Goal: Task Accomplishment & Management: Manage account settings

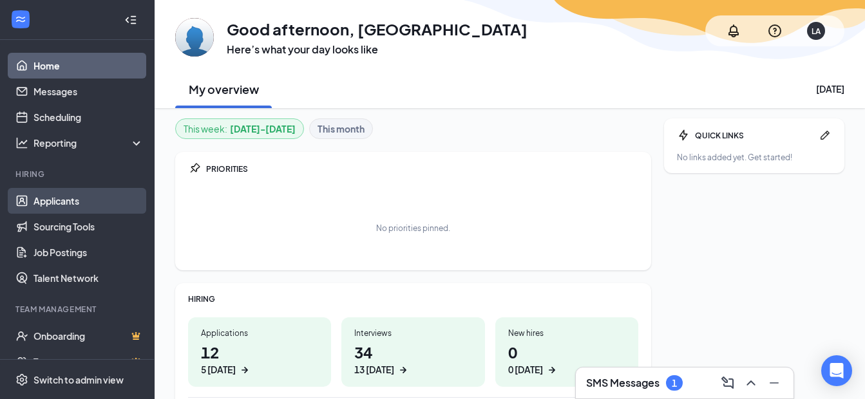
click at [65, 205] on link "Applicants" at bounding box center [89, 201] width 110 height 26
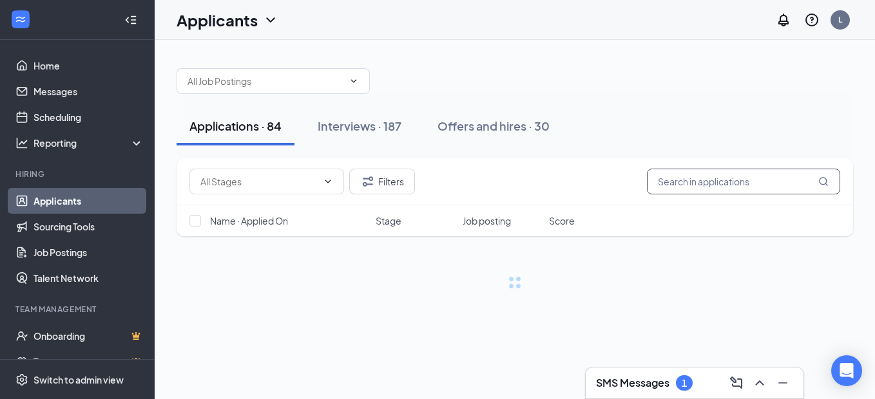
click at [763, 185] on input "text" at bounding box center [743, 182] width 193 height 26
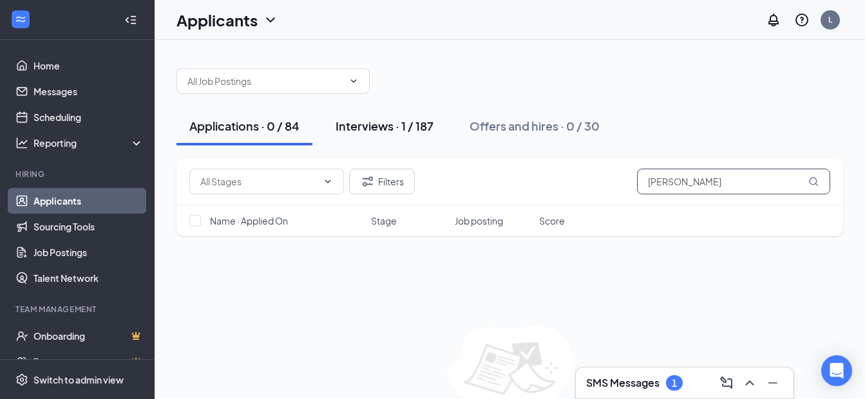
type input "[PERSON_NAME]"
click at [421, 123] on div "Interviews · 1 / 187" at bounding box center [385, 126] width 98 height 16
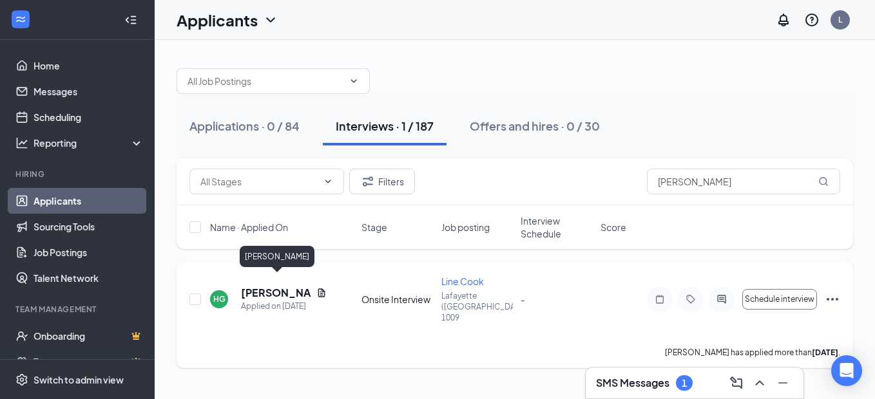
click at [266, 286] on h5 "[PERSON_NAME]" at bounding box center [276, 293] width 70 height 14
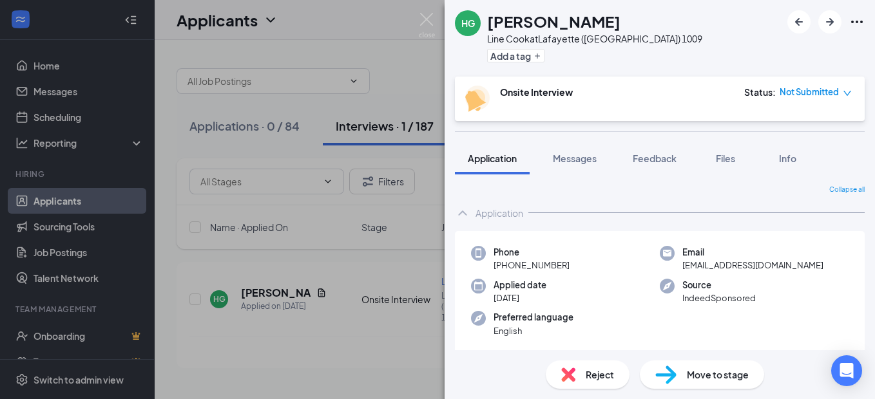
drag, startPoint x: 617, startPoint y: 30, endPoint x: 550, endPoint y: 25, distance: 66.5
click at [550, 25] on div "[PERSON_NAME]" at bounding box center [594, 21] width 215 height 22
copy h1 "[PERSON_NAME]"
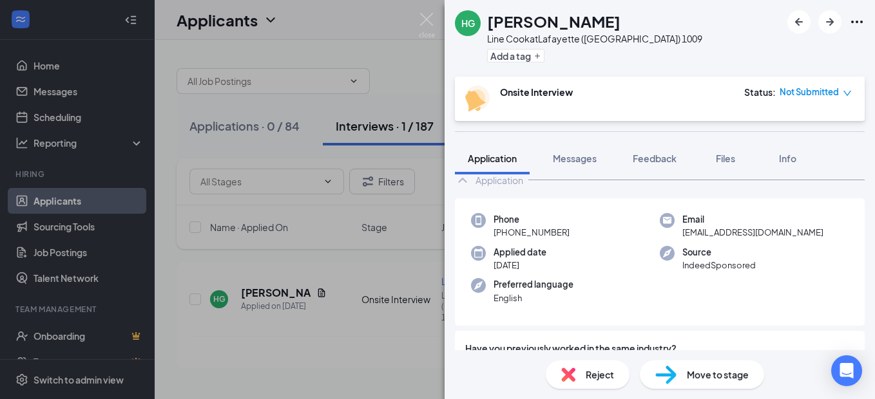
scroll to position [64, 0]
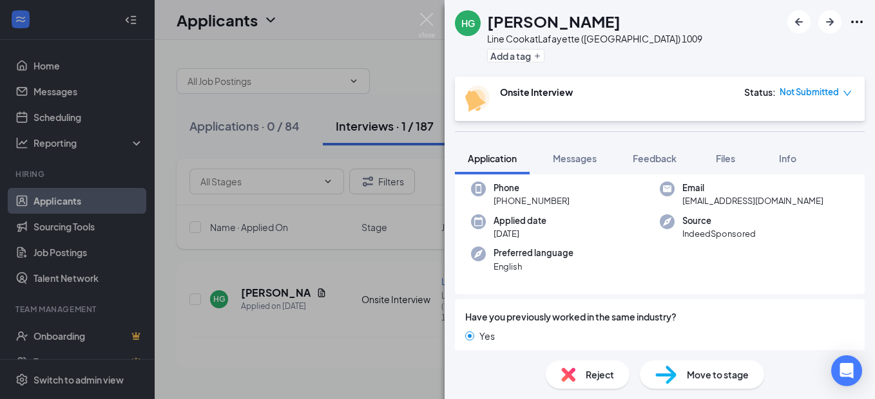
drag, startPoint x: 566, startPoint y: 202, endPoint x: 480, endPoint y: 210, distance: 86.0
click at [480, 210] on div "Phone [PHONE_NUMBER] Email [EMAIL_ADDRESS][DOMAIN_NAME] Applied date [DATE] Sou…" at bounding box center [660, 231] width 410 height 128
copy span "[PHONE_NUMBER]"
drag, startPoint x: 801, startPoint y: 203, endPoint x: 680, endPoint y: 209, distance: 121.3
click at [680, 209] on div "Phone [PHONE_NUMBER] Email [EMAIL_ADDRESS][DOMAIN_NAME] Applied date [DATE] Sou…" at bounding box center [660, 231] width 410 height 128
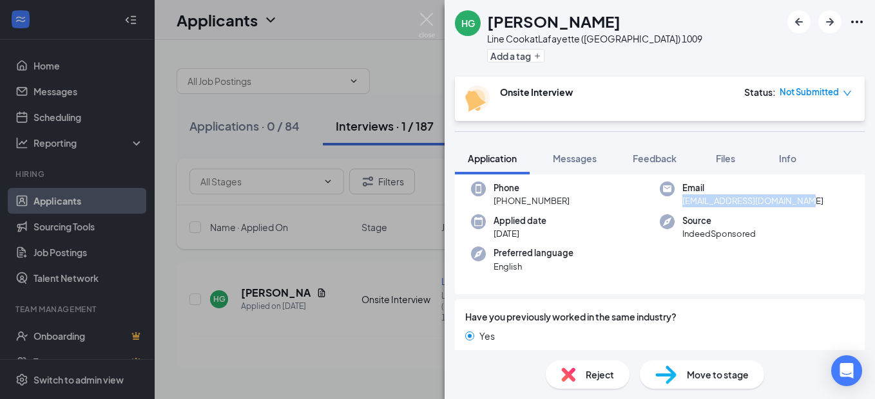
copy span "[EMAIL_ADDRESS][DOMAIN_NAME]"
click at [420, 21] on img at bounding box center [427, 25] width 16 height 25
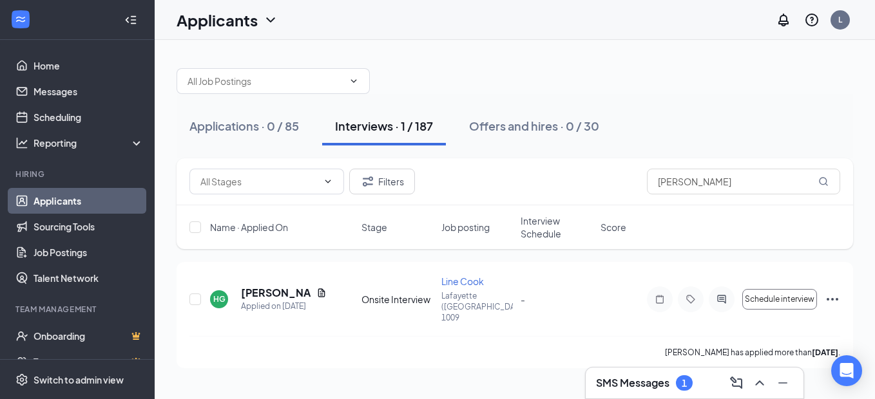
click at [738, 195] on div "Filters HAYDEN" at bounding box center [515, 181] width 676 height 47
drag, startPoint x: 738, startPoint y: 195, endPoint x: 733, endPoint y: 186, distance: 9.8
click at [734, 188] on input "[PERSON_NAME]" at bounding box center [743, 182] width 193 height 26
click at [731, 186] on input "[PERSON_NAME]" at bounding box center [743, 182] width 193 height 26
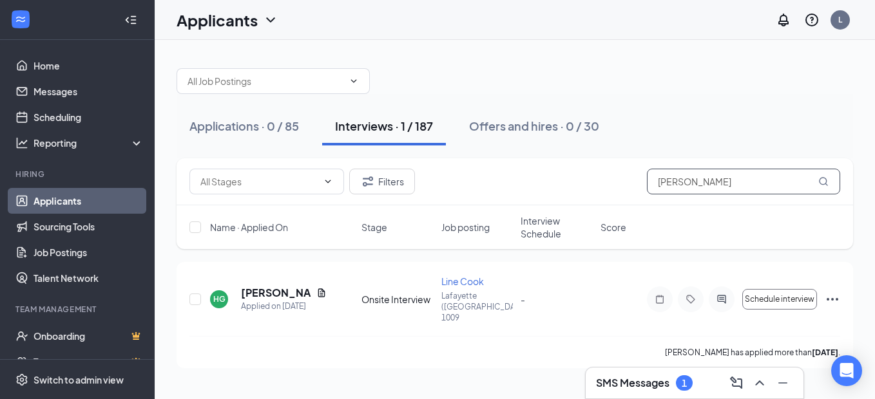
click at [731, 187] on input "[PERSON_NAME]" at bounding box center [743, 182] width 193 height 26
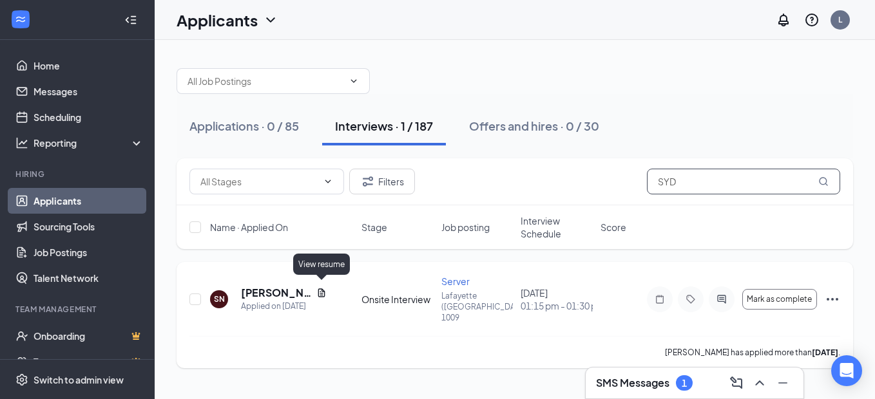
type input "SYD"
click at [323, 288] on icon "Document" at bounding box center [321, 293] width 10 height 10
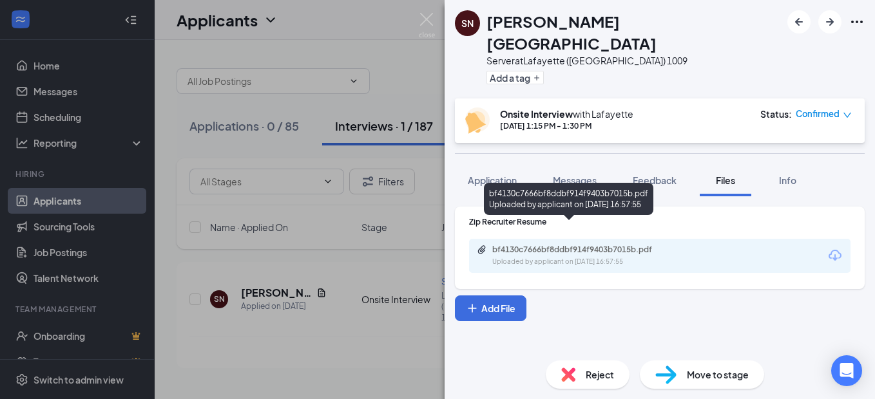
click at [533, 245] on div "bf4130c7666bf8ddbf914f9403b7015b.pdf" at bounding box center [582, 250] width 180 height 10
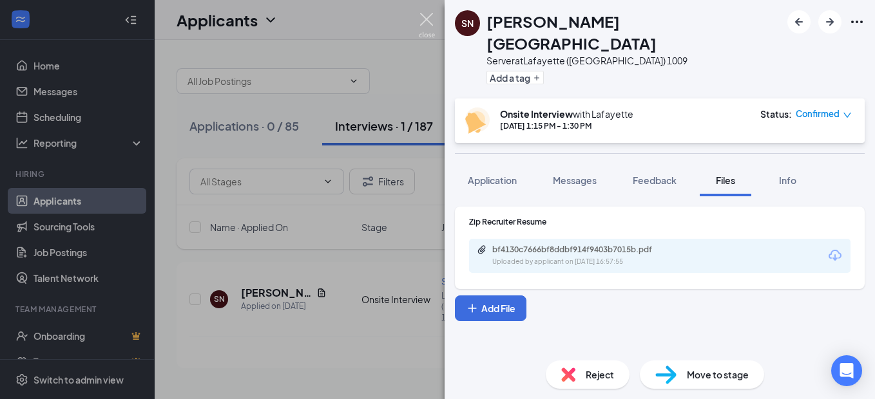
click at [430, 24] on img at bounding box center [427, 25] width 16 height 25
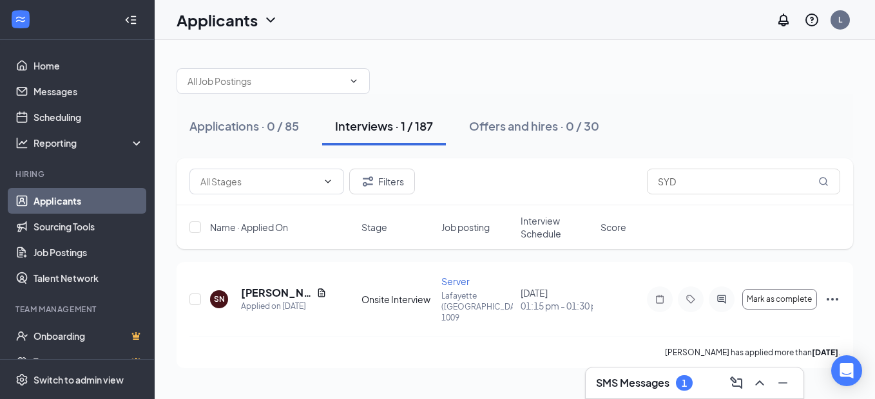
click at [423, 72] on div at bounding box center [515, 74] width 676 height 39
click at [44, 117] on link "Scheduling" at bounding box center [89, 117] width 110 height 26
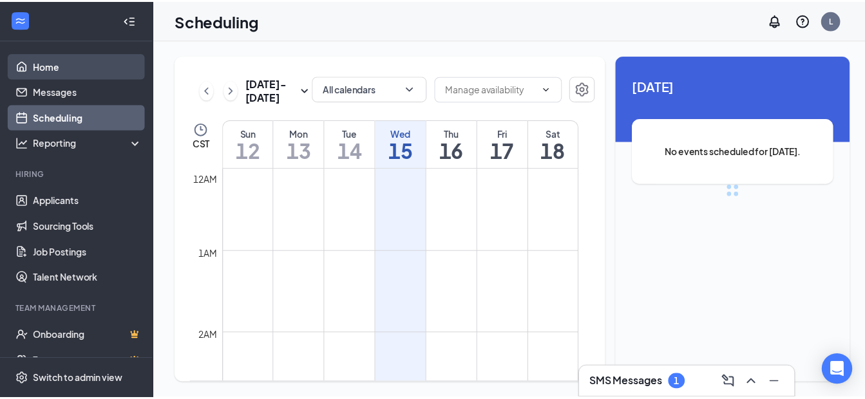
scroll to position [633, 0]
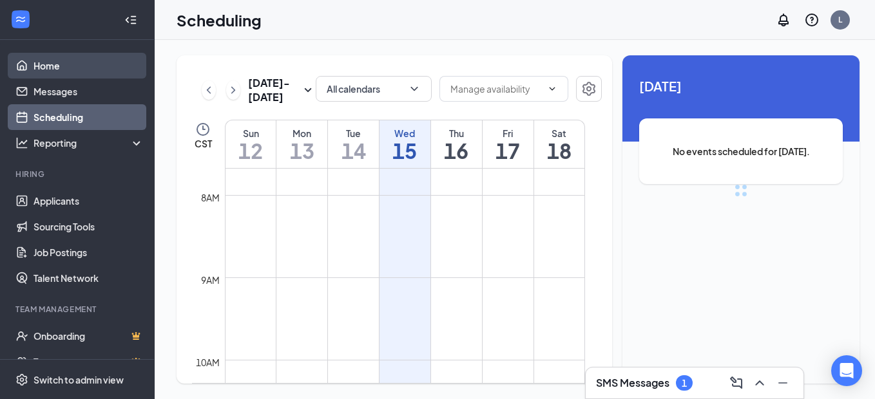
click at [81, 66] on link "Home" at bounding box center [89, 66] width 110 height 26
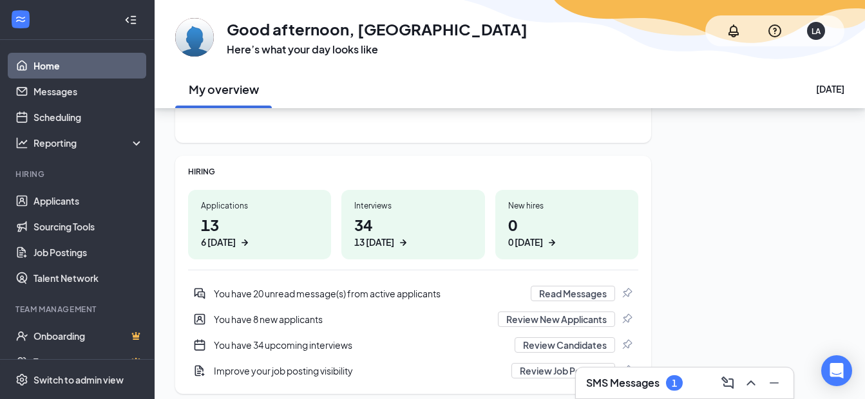
scroll to position [129, 0]
click at [385, 240] on div "13 [DATE]" at bounding box center [374, 242] width 40 height 14
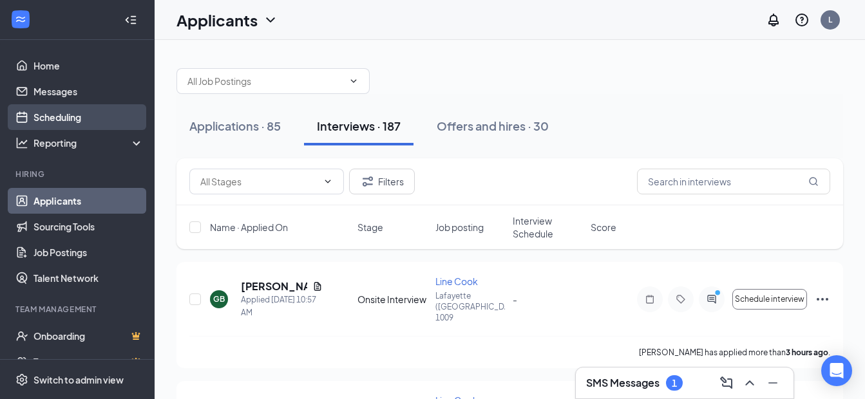
click at [88, 113] on link "Scheduling" at bounding box center [89, 117] width 110 height 26
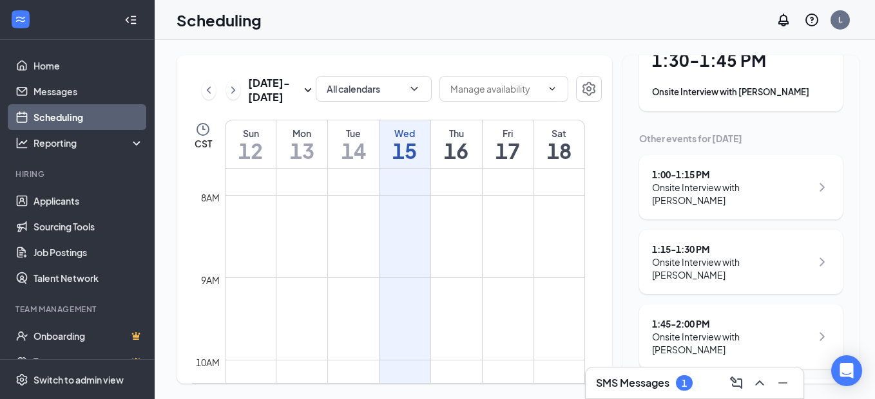
scroll to position [129, 0]
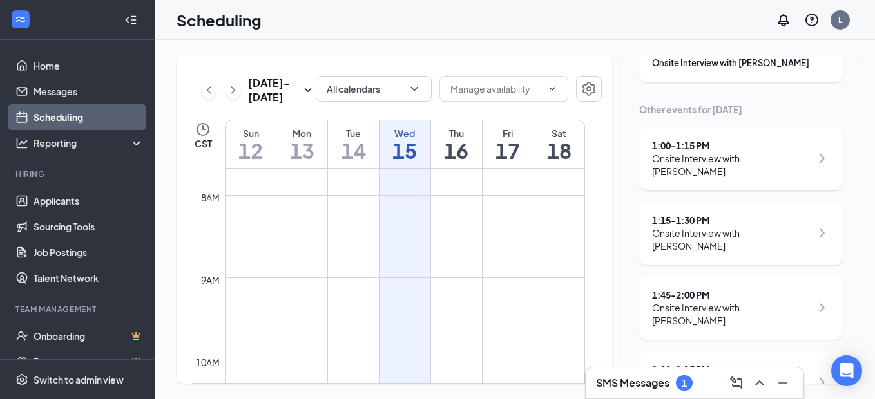
click at [722, 315] on div "1:45 - 2:00 PM Onsite Interview with [PERSON_NAME]" at bounding box center [741, 308] width 204 height 64
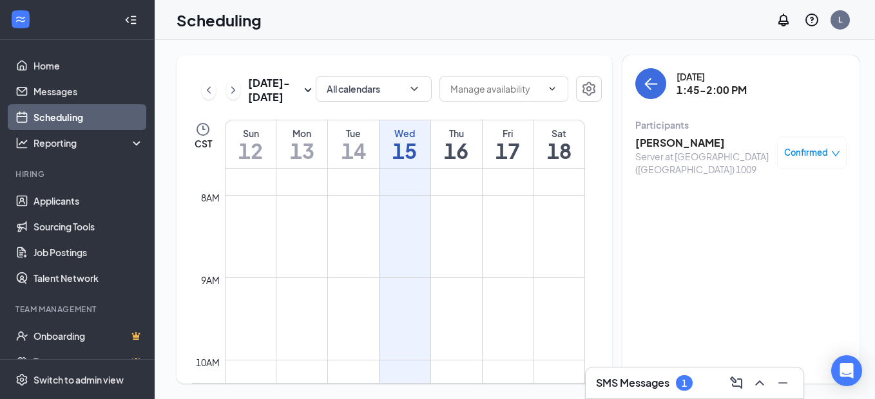
click at [682, 140] on h3 "[PERSON_NAME]" at bounding box center [702, 143] width 135 height 14
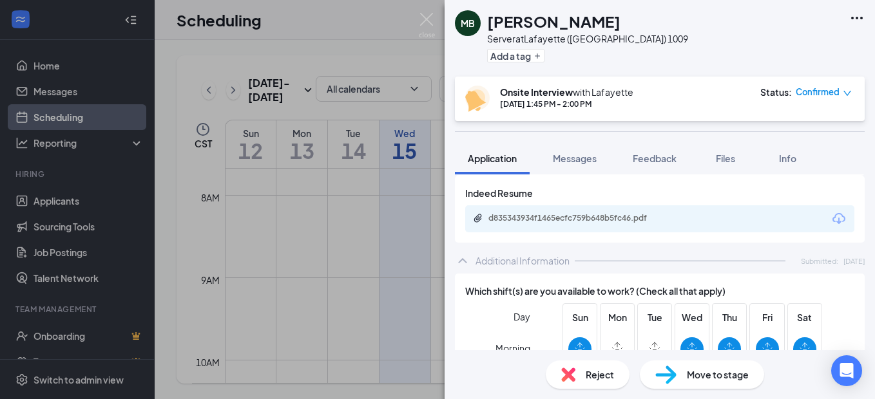
scroll to position [451, 0]
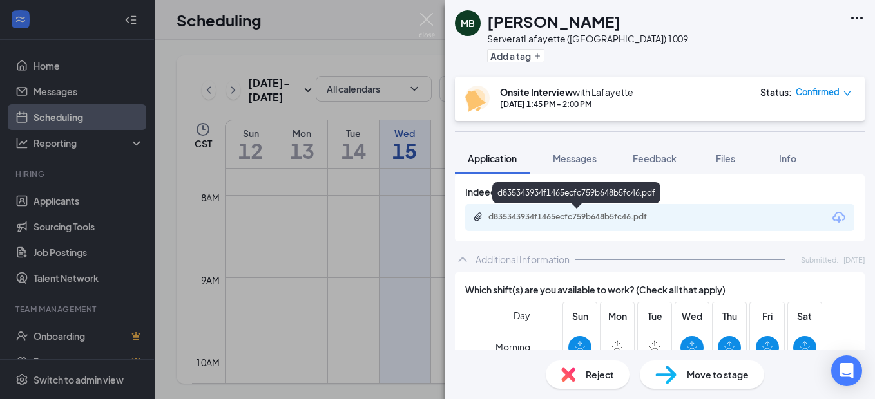
click at [562, 219] on div "d835343934f1465ecfc759b648b5fc46.pdf" at bounding box center [578, 217] width 180 height 10
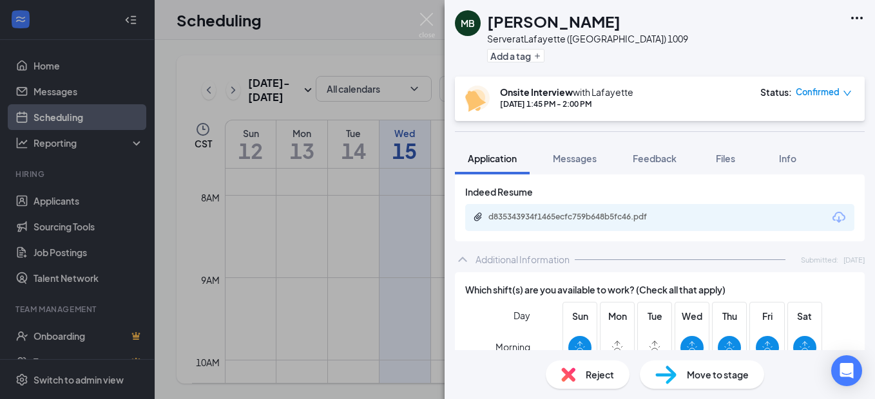
click at [434, 23] on img at bounding box center [427, 25] width 16 height 25
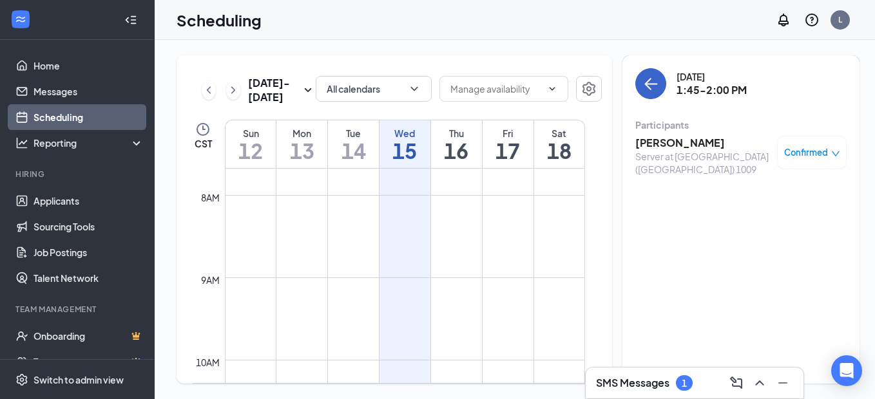
click at [637, 93] on button "back-button" at bounding box center [650, 83] width 31 height 31
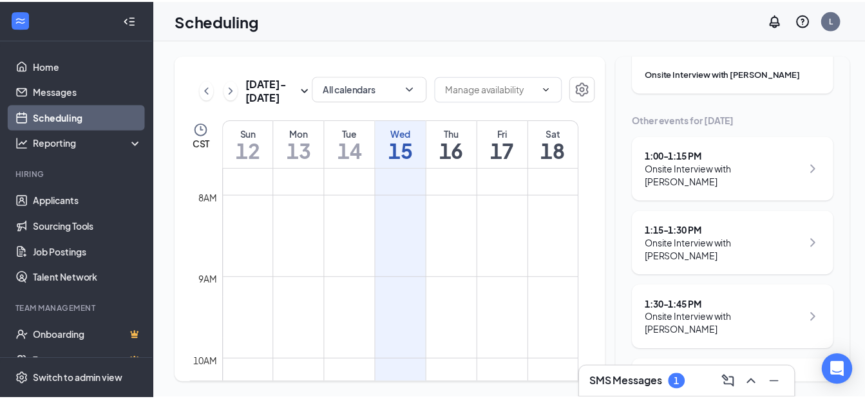
scroll to position [216, 0]
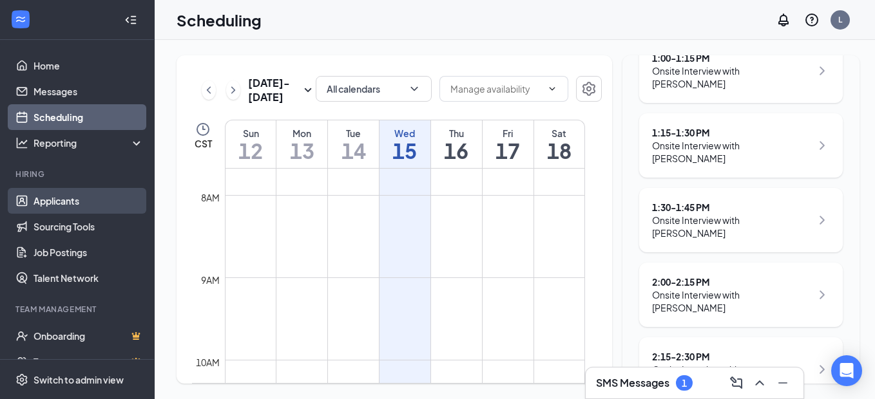
click at [66, 193] on link "Applicants" at bounding box center [89, 201] width 110 height 26
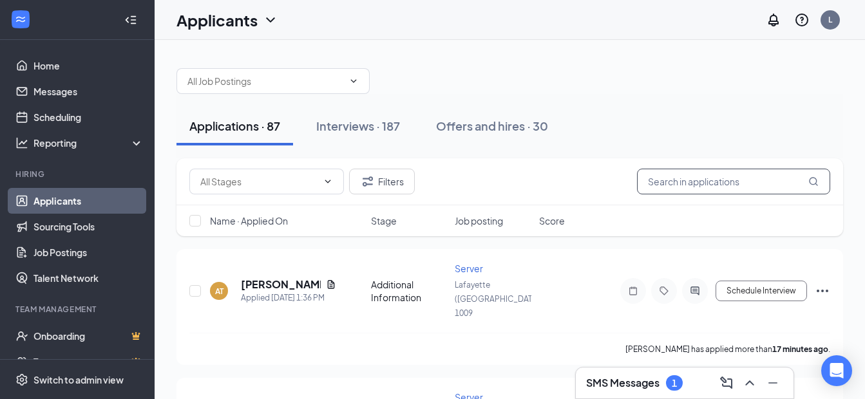
click at [713, 177] on input "text" at bounding box center [733, 182] width 193 height 26
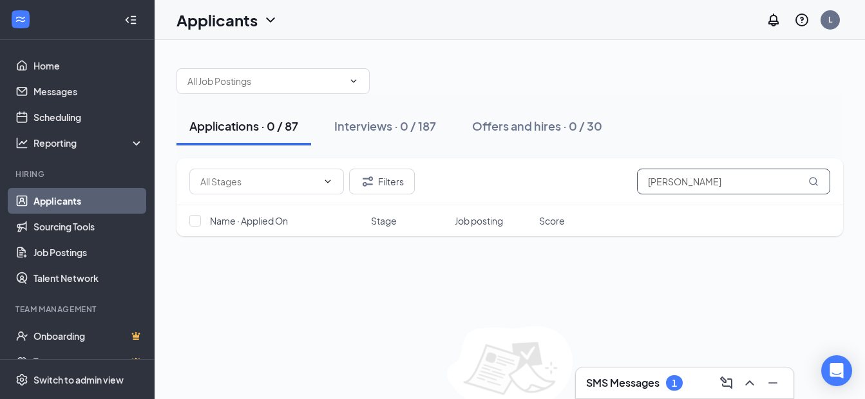
type input "[PERSON_NAME]"
drag, startPoint x: 787, startPoint y: 186, endPoint x: 586, endPoint y: 189, distance: 201.7
click at [586, 189] on div "Filters [PERSON_NAME]" at bounding box center [509, 182] width 641 height 26
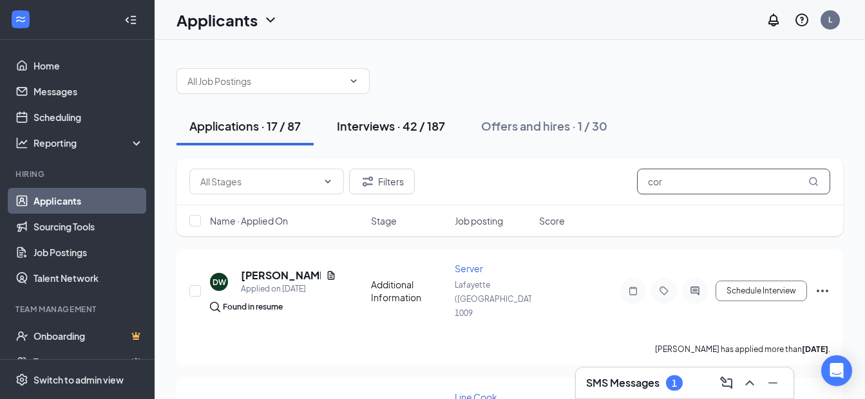
type input "cor"
click at [415, 131] on div "Interviews · 42 / 187" at bounding box center [391, 126] width 108 height 16
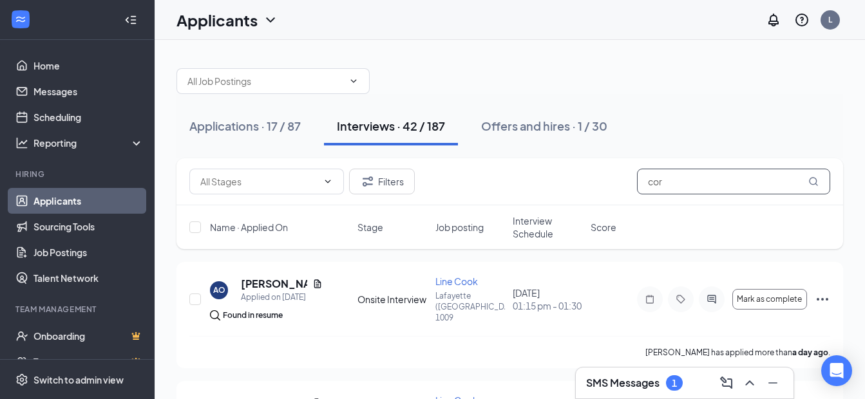
drag, startPoint x: 673, startPoint y: 176, endPoint x: 593, endPoint y: 182, distance: 80.1
click at [593, 182] on div "Filters cor" at bounding box center [509, 182] width 641 height 26
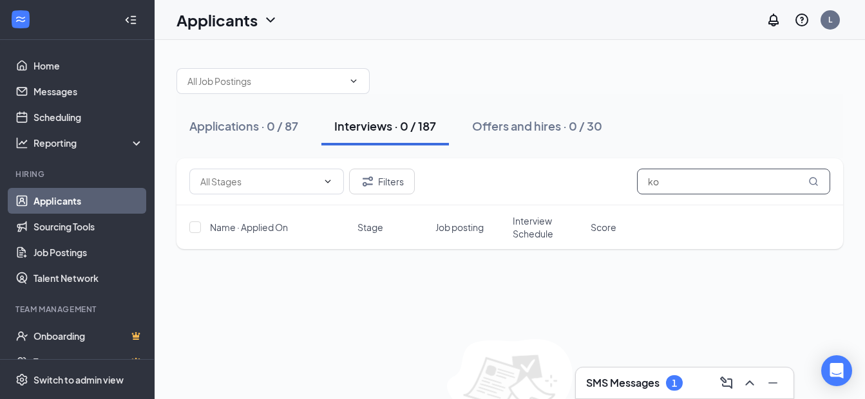
type input "k"
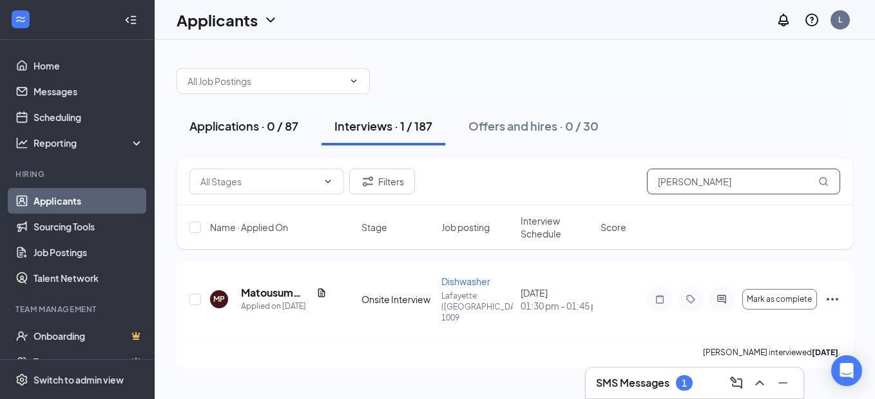
type input "[PERSON_NAME]"
click at [288, 130] on div "Applications · 0 / 87" at bounding box center [243, 126] width 109 height 16
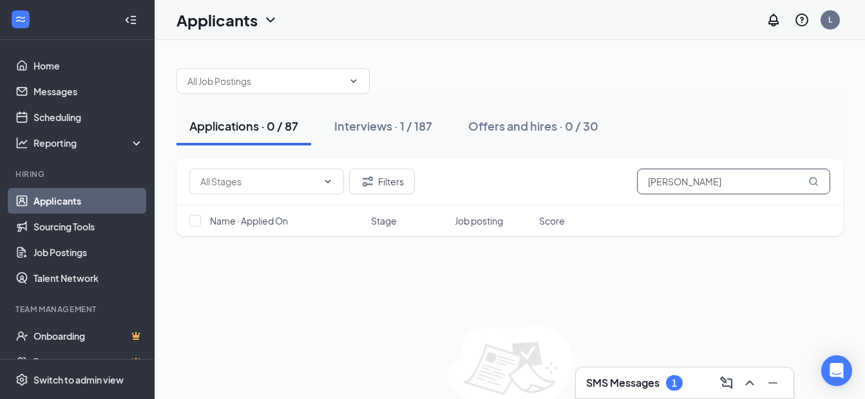
click at [697, 191] on input "[PERSON_NAME]" at bounding box center [733, 182] width 193 height 26
click at [308, 93] on span at bounding box center [273, 81] width 193 height 26
click at [308, 88] on span at bounding box center [273, 81] width 193 height 26
click at [308, 87] on input "text" at bounding box center [265, 81] width 156 height 14
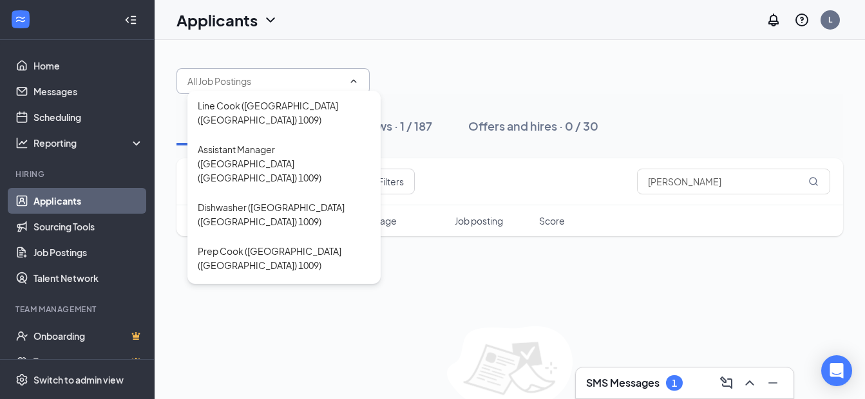
click at [498, 27] on div "Applicants L" at bounding box center [510, 20] width 711 height 40
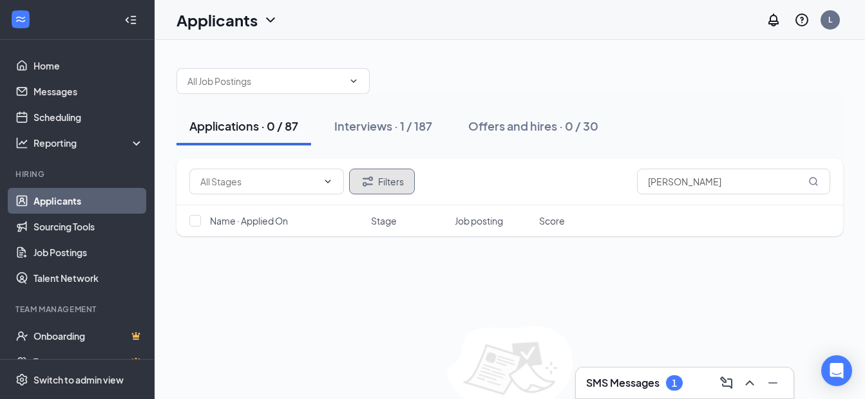
click at [383, 177] on button "Filters" at bounding box center [382, 182] width 66 height 26
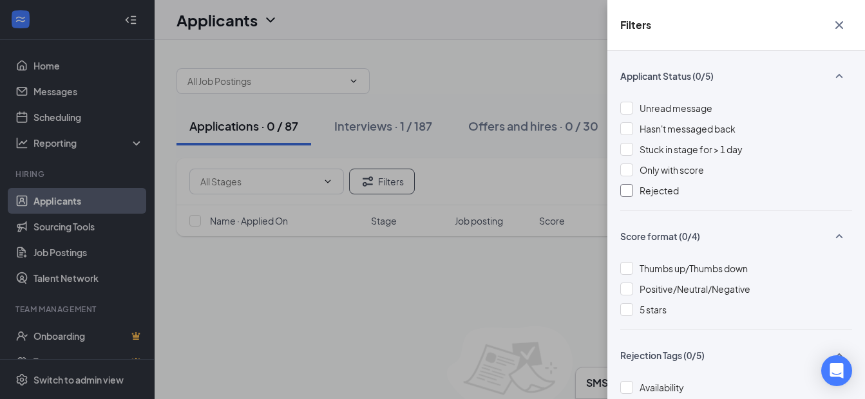
click at [629, 192] on div at bounding box center [626, 190] width 13 height 13
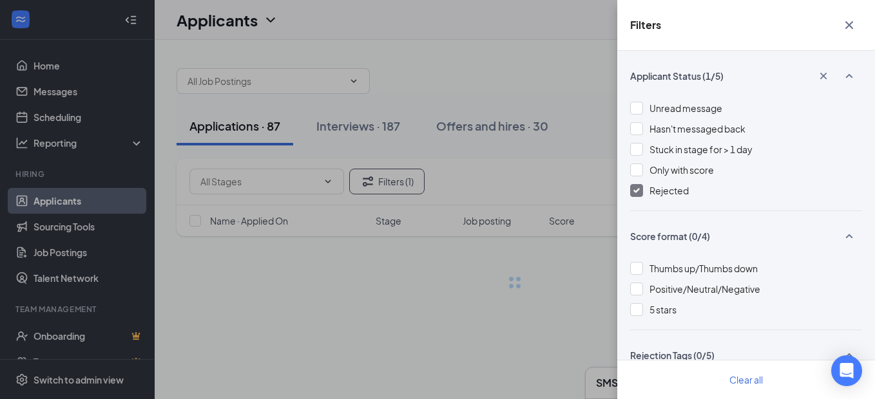
click at [848, 24] on icon "Cross" at bounding box center [849, 25] width 8 height 8
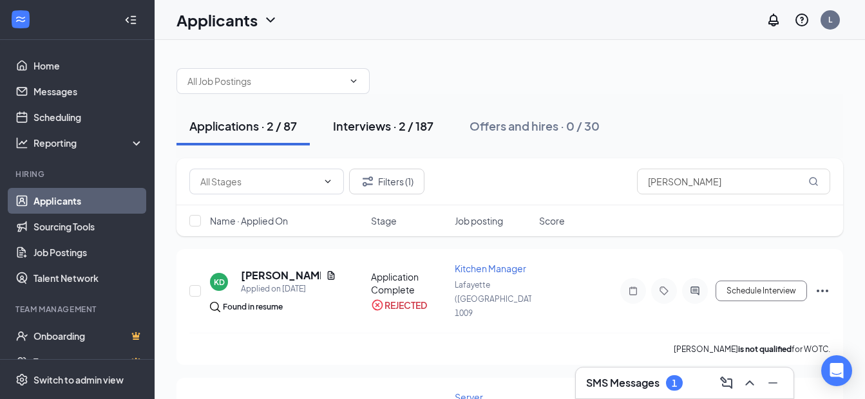
click at [389, 124] on div "Interviews · 2 / 187" at bounding box center [383, 126] width 101 height 16
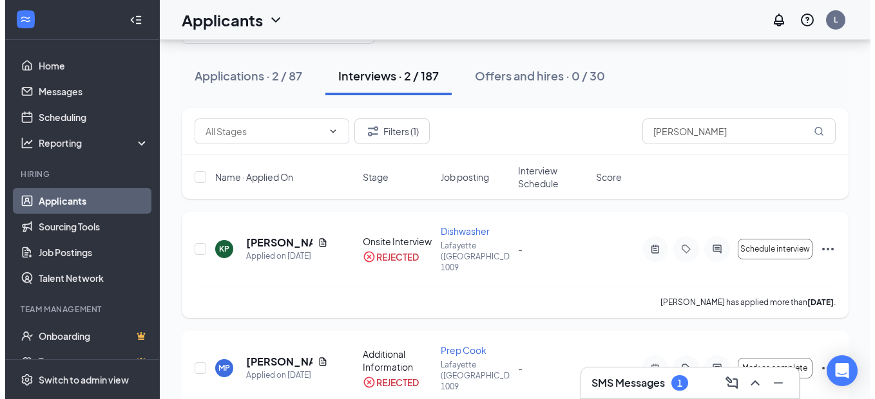
scroll to position [28, 0]
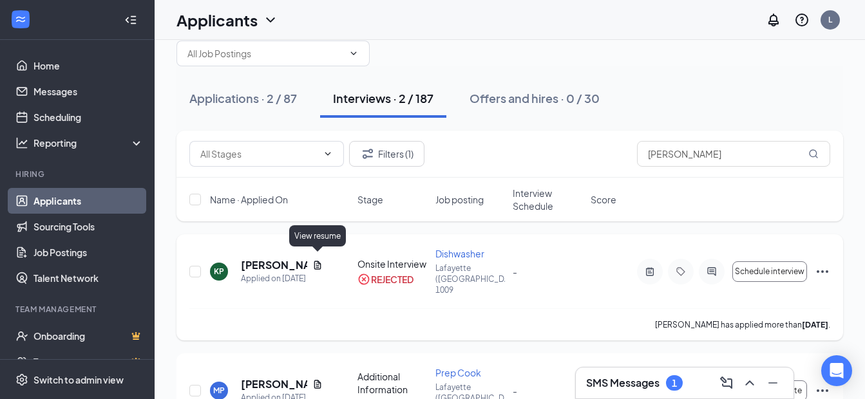
click at [320, 260] on icon "Document" at bounding box center [317, 265] width 10 height 10
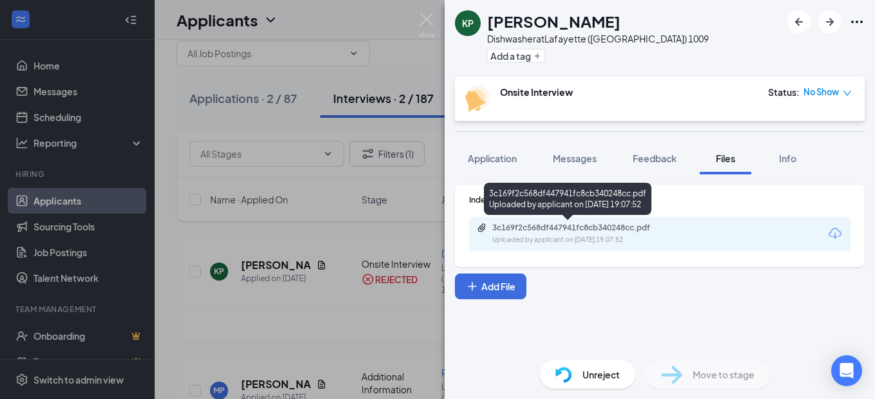
click at [612, 239] on div "Uploaded by applicant on [DATE] 19:07:52" at bounding box center [588, 240] width 193 height 10
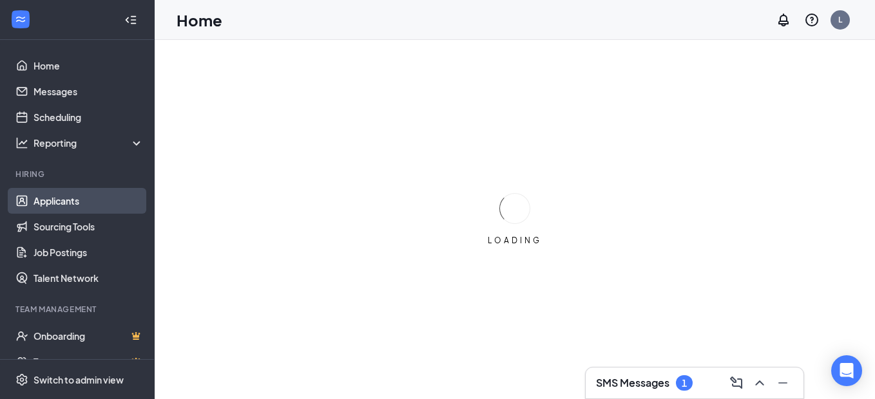
click at [50, 206] on link "Applicants" at bounding box center [89, 201] width 110 height 26
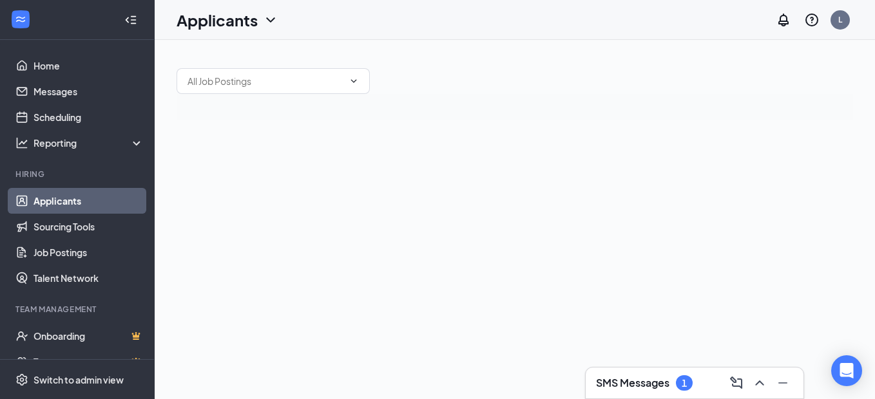
click at [51, 206] on link "Applicants" at bounding box center [89, 201] width 110 height 26
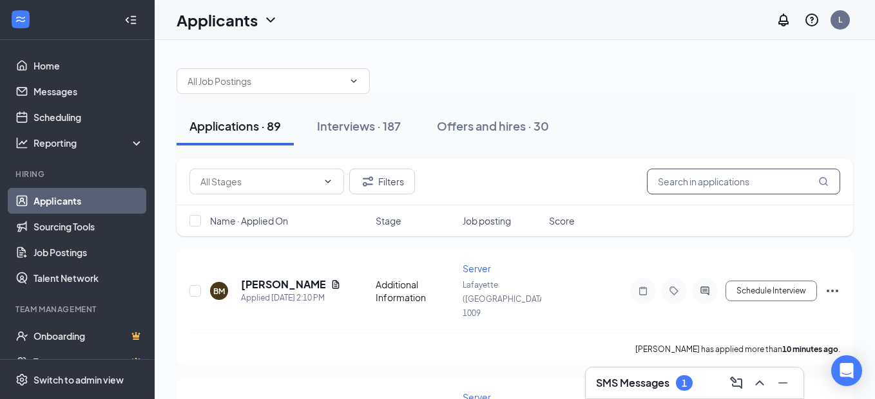
click at [752, 188] on input "text" at bounding box center [743, 182] width 193 height 26
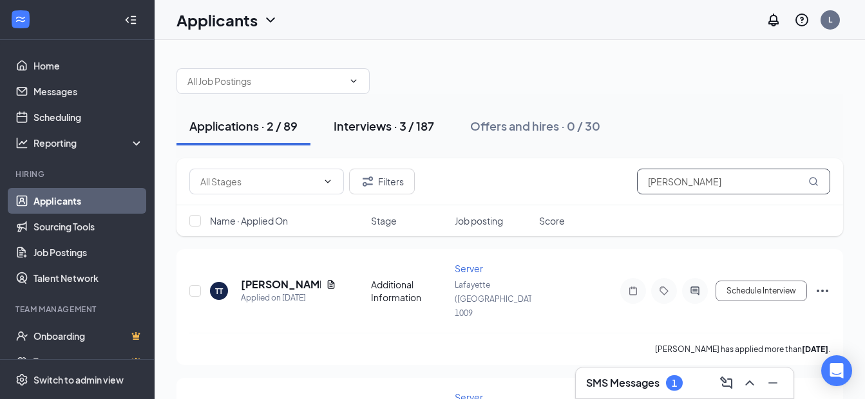
type input "taylor"
click at [416, 136] on button "Interviews · 3 / 187" at bounding box center [384, 126] width 126 height 39
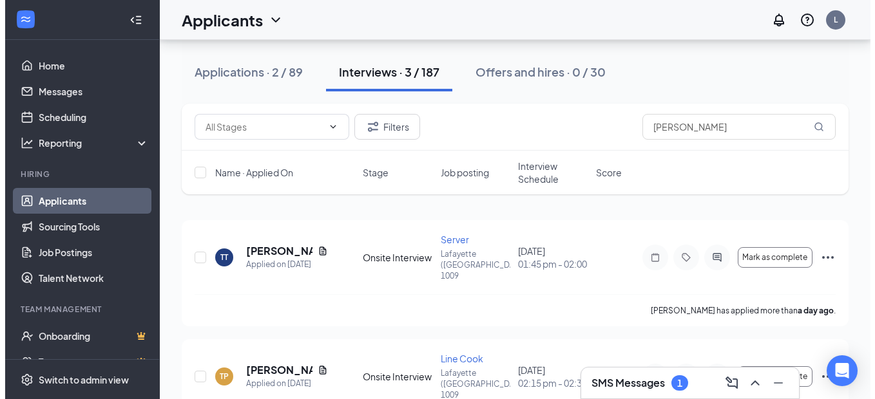
scroll to position [64, 0]
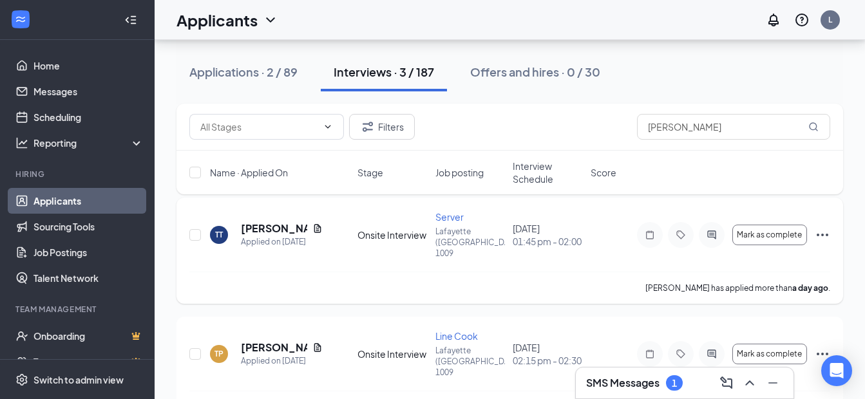
click at [314, 226] on icon "Document" at bounding box center [317, 228] width 7 height 8
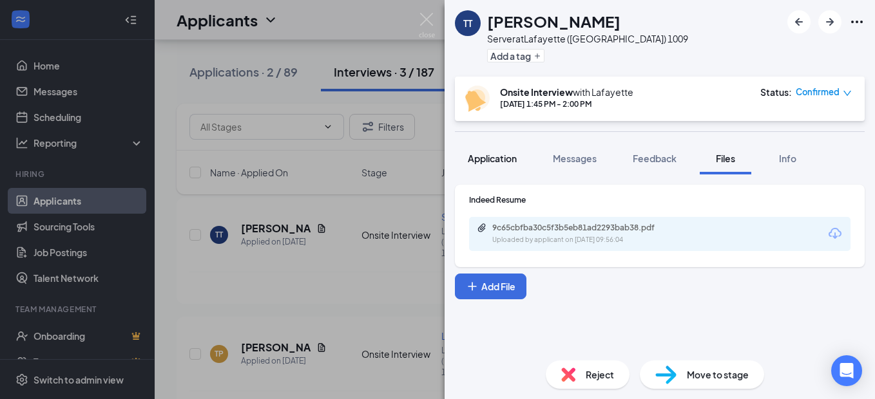
click at [494, 170] on button "Application" at bounding box center [492, 158] width 75 height 32
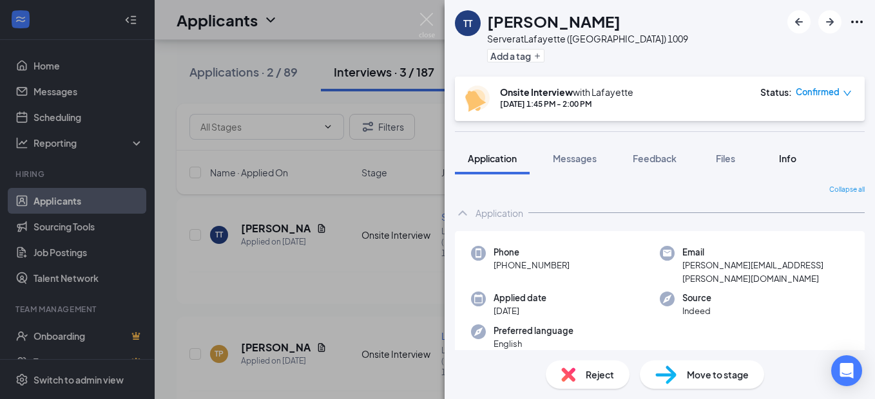
click at [787, 154] on span "Info" at bounding box center [787, 159] width 17 height 12
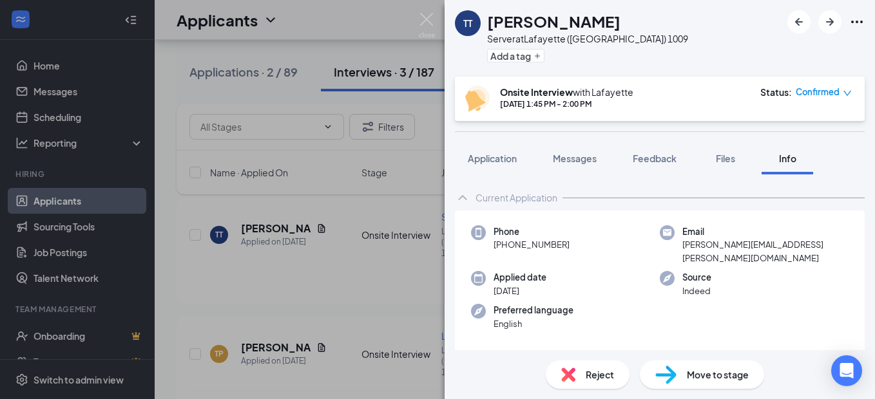
click at [551, 246] on span "+1 (337) 403-4177" at bounding box center [532, 244] width 76 height 13
click at [858, 15] on icon "Ellipses" at bounding box center [856, 21] width 15 height 15
click at [627, 15] on div "TT Taylor Tharp Server at Lafayette (LA) 1009 Add a tag" at bounding box center [660, 38] width 430 height 77
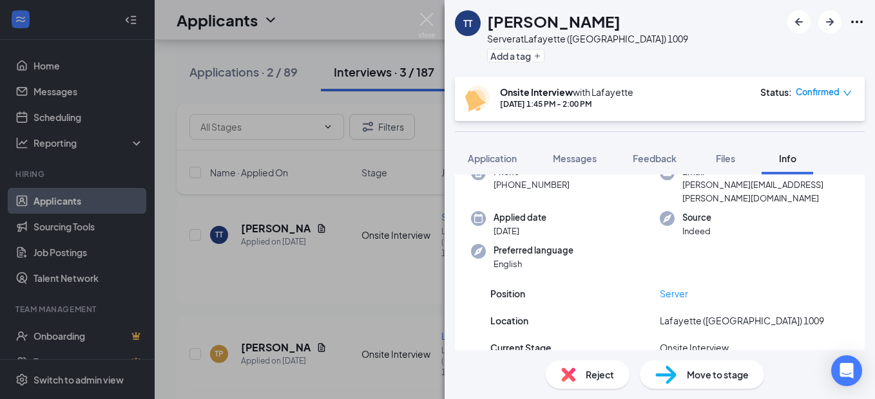
scroll to position [59, 0]
click at [516, 151] on button "Application" at bounding box center [492, 158] width 75 height 32
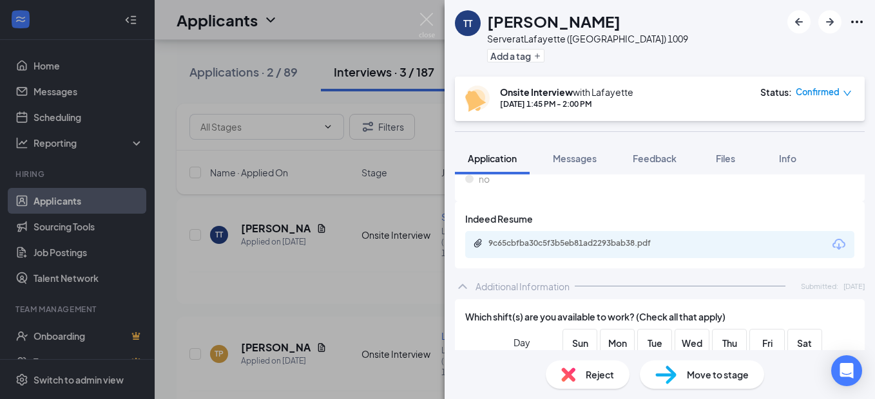
scroll to position [352, 0]
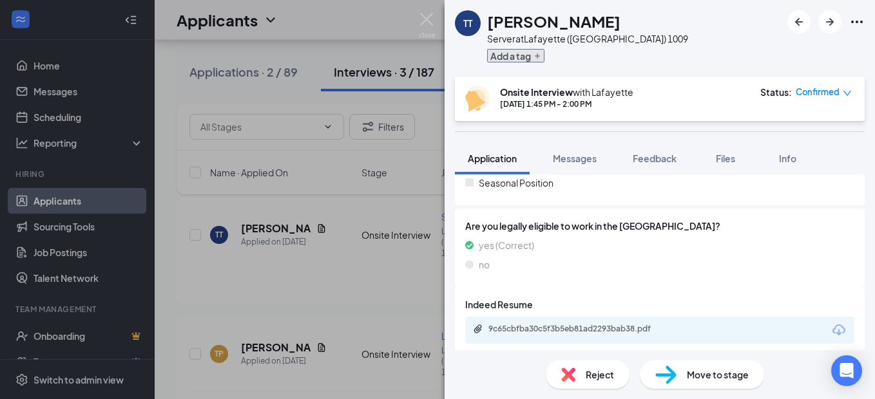
click at [509, 61] on button "Add a tag" at bounding box center [515, 56] width 57 height 14
click at [509, 61] on input "text" at bounding box center [559, 56] width 145 height 21
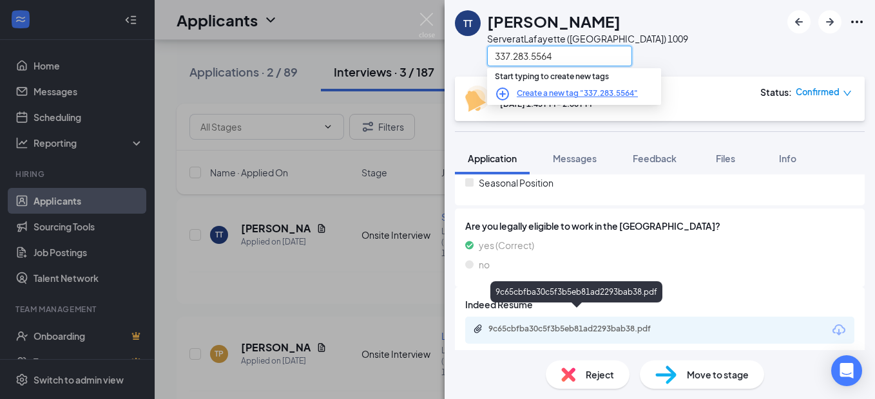
type input "337.283.5564"
click at [584, 324] on div "9c65cbfba30c5f3b5eb81ad2293bab38.pdf" at bounding box center [578, 329] width 180 height 10
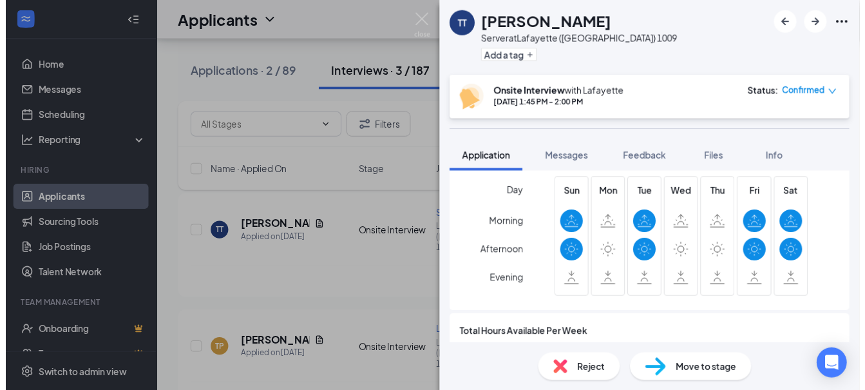
scroll to position [545, 0]
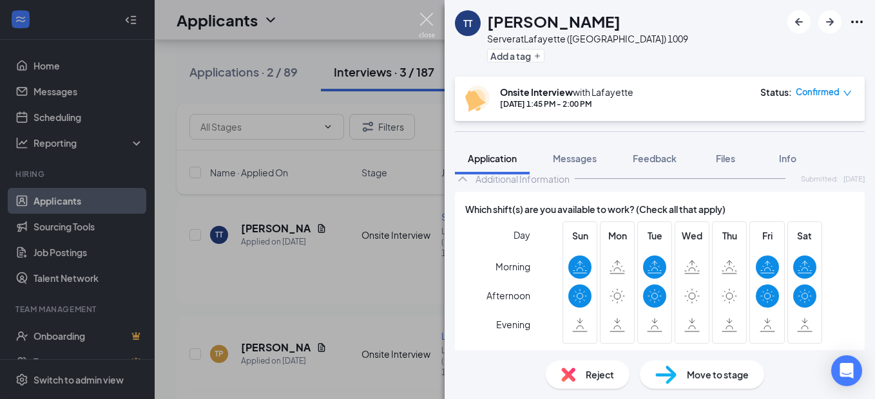
click at [425, 19] on img at bounding box center [427, 25] width 16 height 25
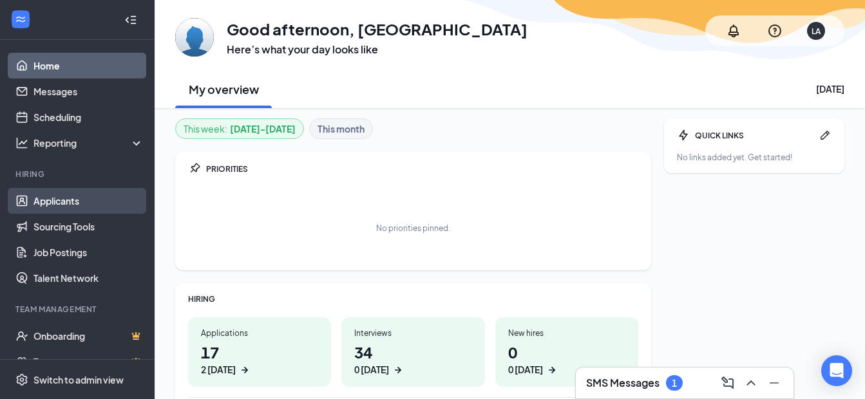
click at [62, 206] on link "Applicants" at bounding box center [89, 201] width 110 height 26
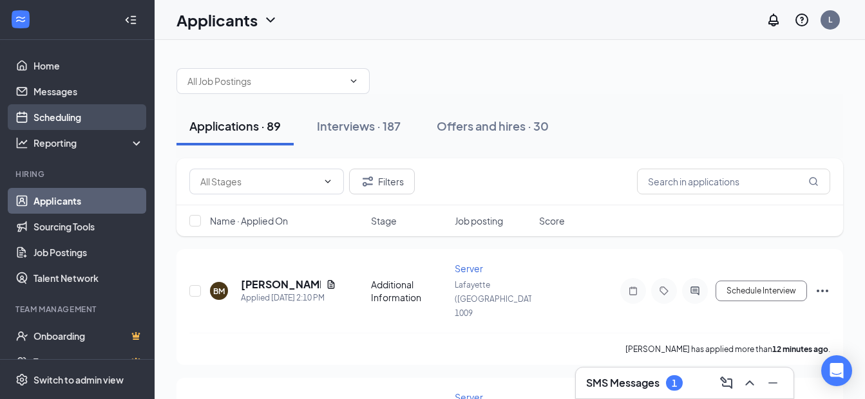
click at [46, 119] on link "Scheduling" at bounding box center [89, 117] width 110 height 26
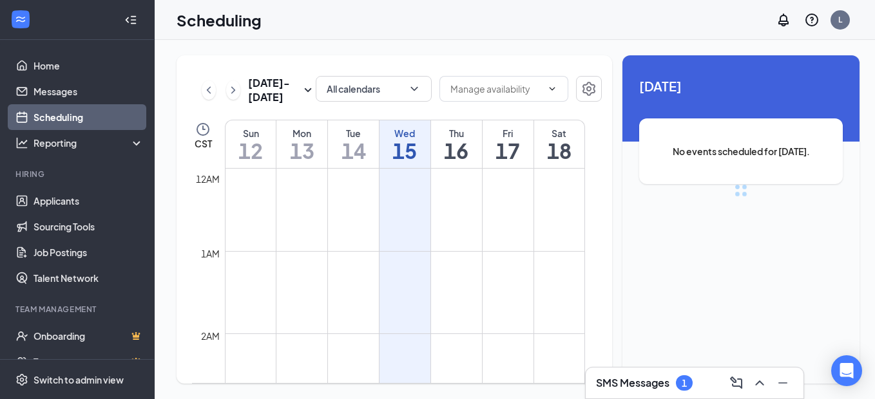
scroll to position [633, 0]
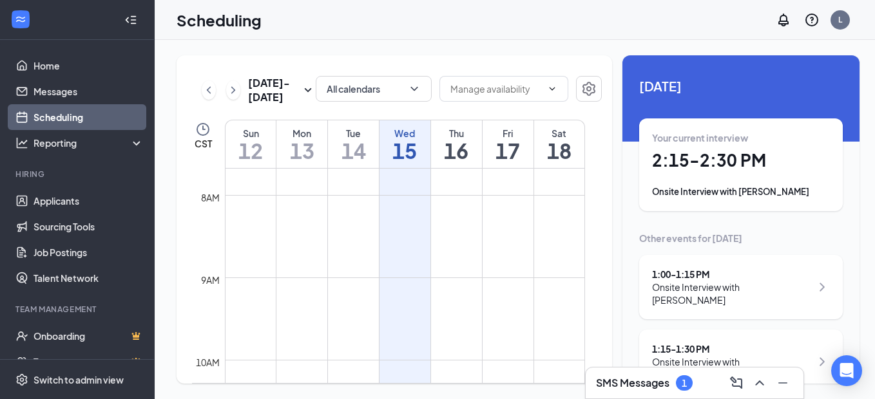
click at [734, 187] on div "Onsite Interview with [PERSON_NAME]" at bounding box center [741, 192] width 178 height 13
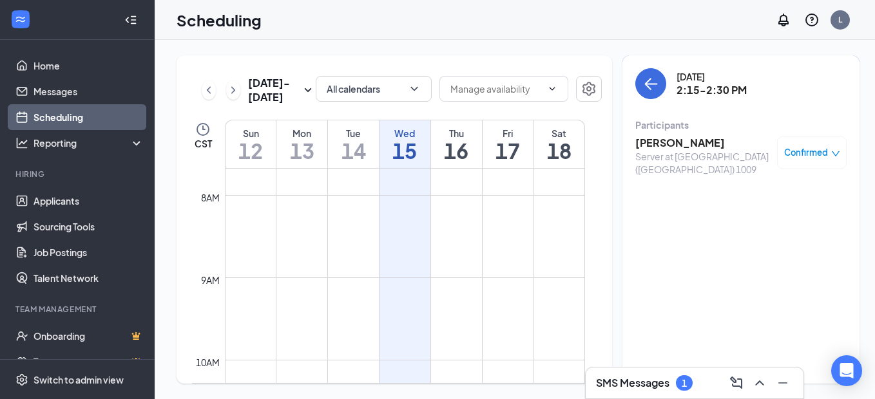
click at [651, 144] on h3 "tayler miller" at bounding box center [702, 143] width 135 height 14
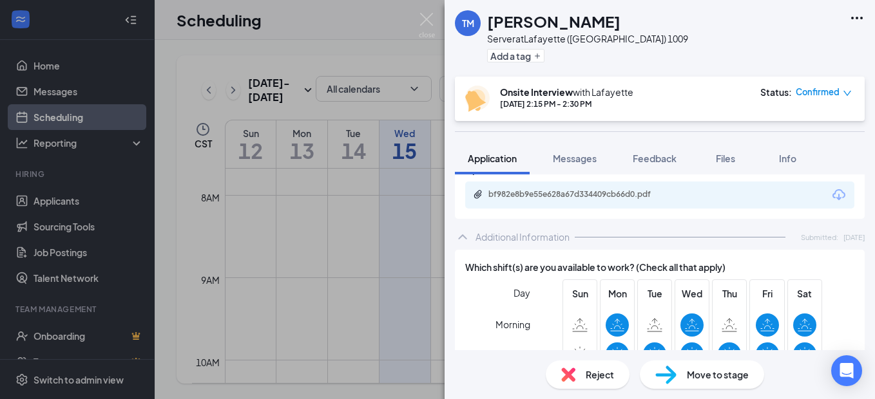
scroll to position [451, 0]
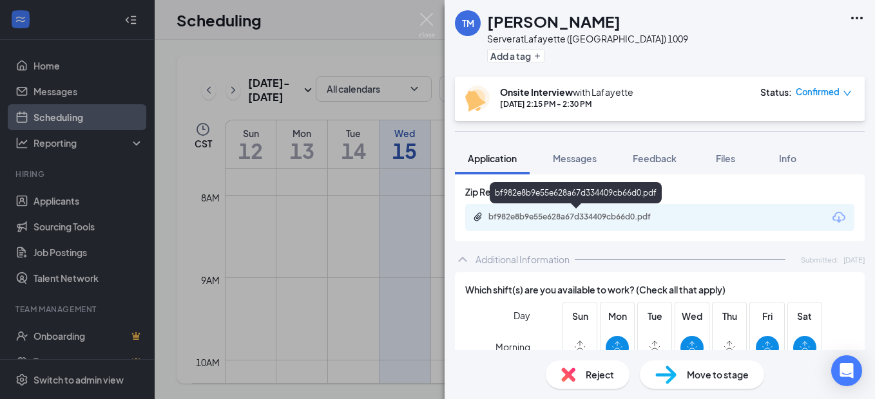
click at [586, 220] on div "bf982e8b9e55e628a67d334409cb66d0.pdf" at bounding box center [578, 217] width 180 height 10
